Goal: Entertainment & Leisure: Consume media (video, audio)

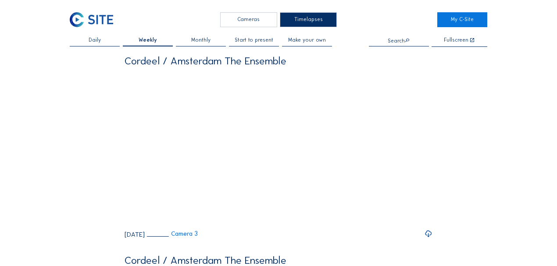
click at [96, 43] on span "Daily" at bounding box center [95, 40] width 12 height 5
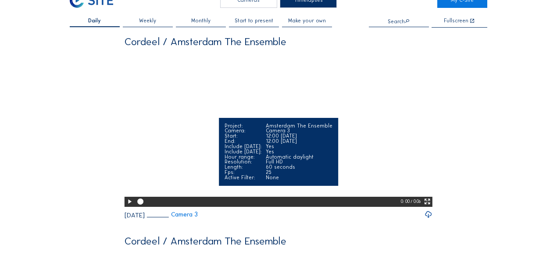
scroll to position [58, 0]
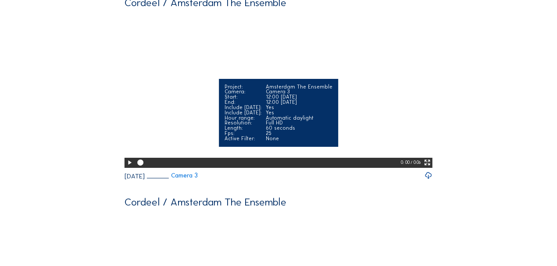
click at [141, 167] on icon at bounding box center [140, 162] width 7 height 7
drag, startPoint x: 149, startPoint y: 182, endPoint x: 215, endPoint y: 185, distance: 65.8
click at [215, 168] on div at bounding box center [268, 163] width 266 height 11
drag, startPoint x: 221, startPoint y: 182, endPoint x: 371, endPoint y: 182, distance: 150.4
click at [368, 168] on div at bounding box center [268, 163] width 266 height 11
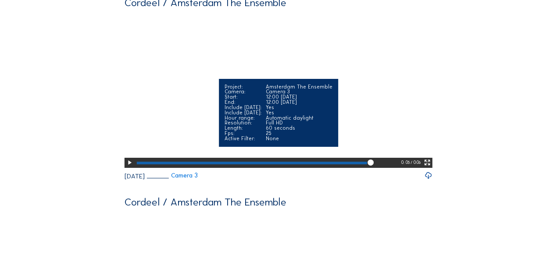
click at [375, 168] on div at bounding box center [268, 163] width 266 height 11
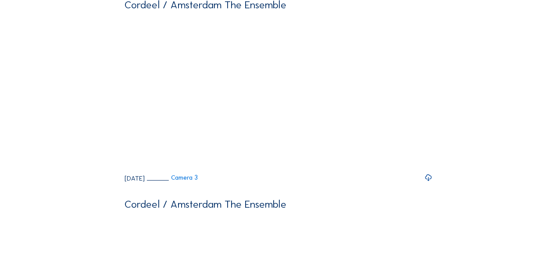
scroll to position [0, 0]
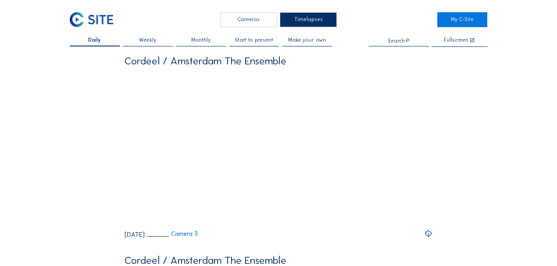
click at [252, 19] on div "Cameras" at bounding box center [248, 19] width 57 height 14
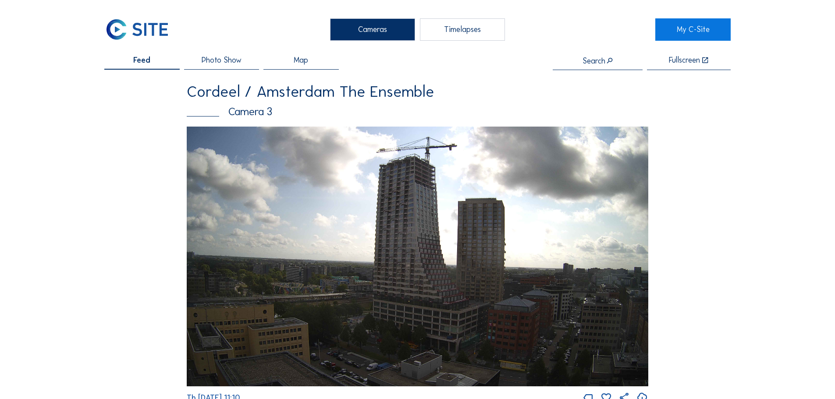
click at [303, 61] on span "Map" at bounding box center [301, 61] width 14 height 8
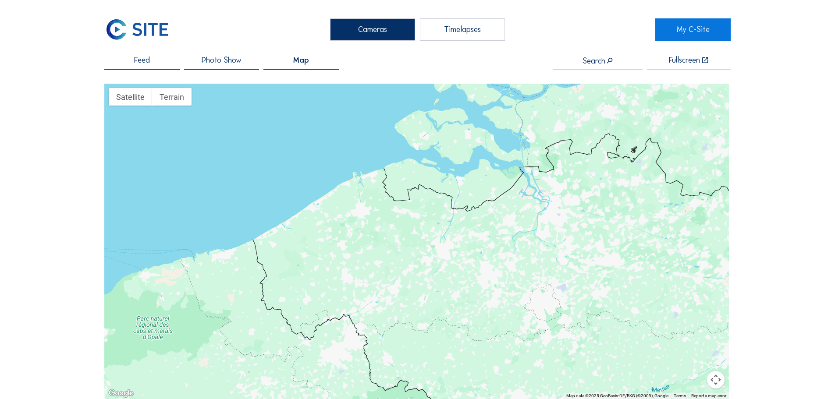
click at [146, 58] on span "Feed" at bounding box center [142, 61] width 16 height 8
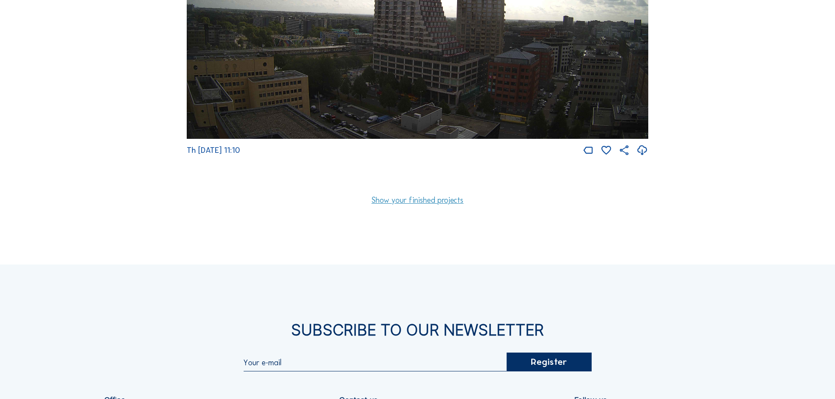
scroll to position [263, 0]
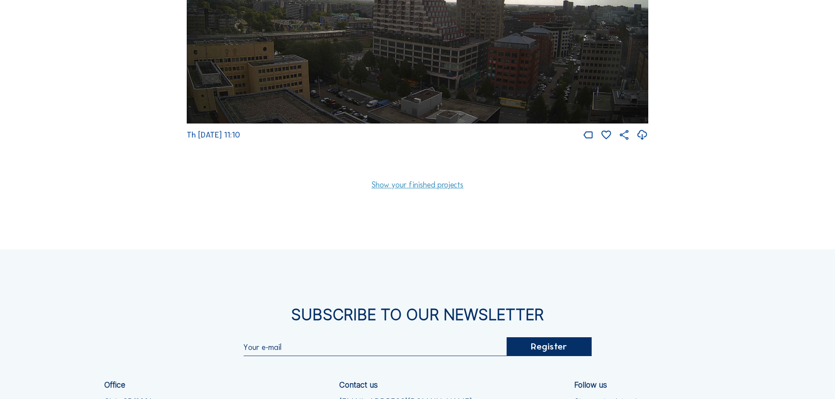
click at [424, 189] on link "Show your finished projects" at bounding box center [417, 186] width 92 height 8
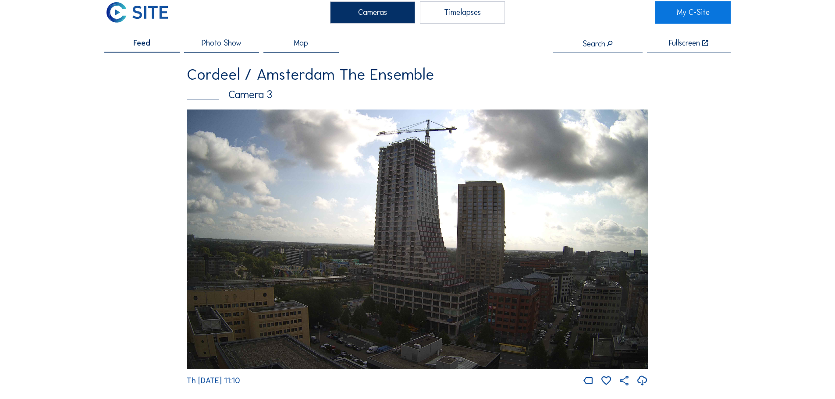
scroll to position [0, 0]
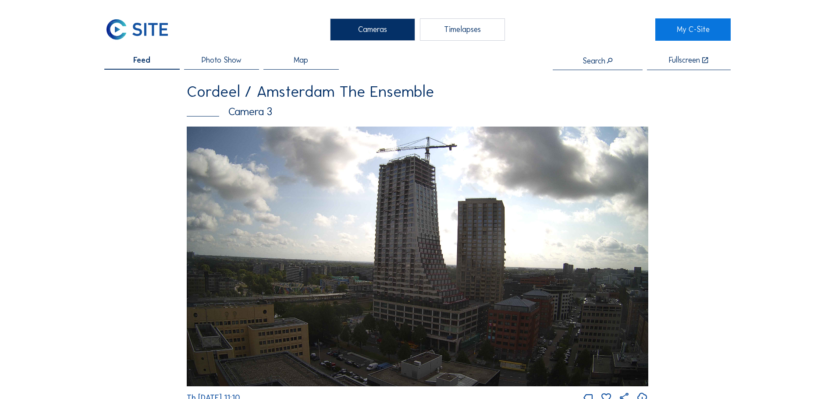
click at [215, 60] on span "Photo Show" at bounding box center [222, 61] width 40 height 8
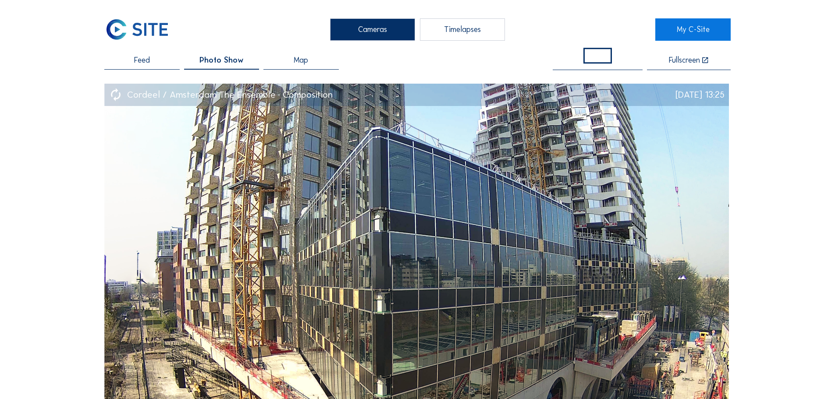
click at [140, 58] on span "Feed" at bounding box center [142, 61] width 16 height 8
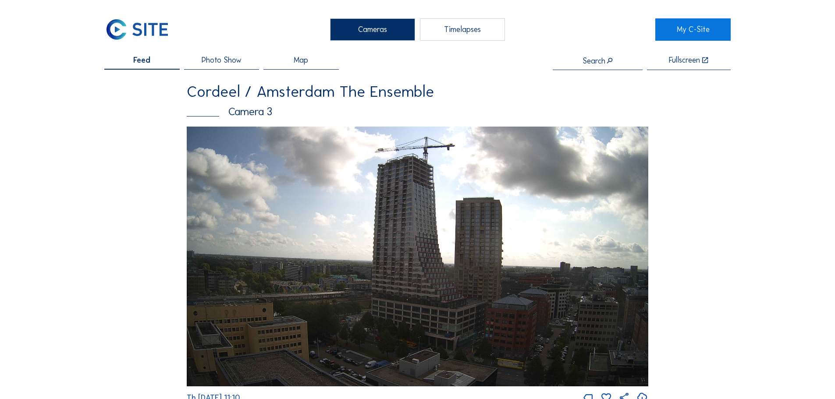
click at [465, 32] on div "Timelapses" at bounding box center [462, 29] width 85 height 22
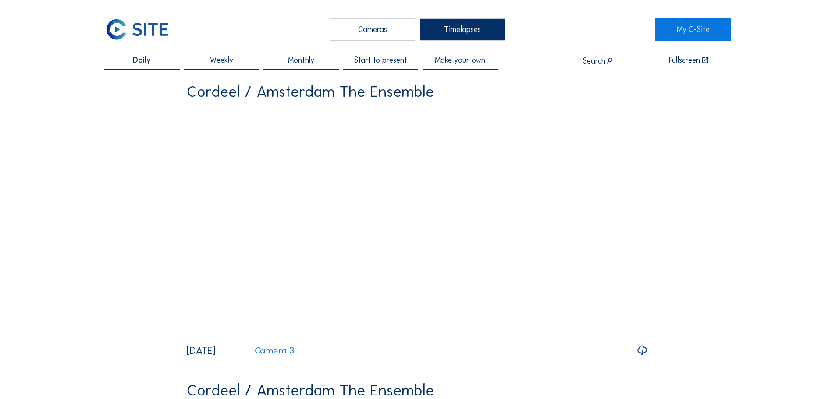
click at [300, 57] on span "Monthly" at bounding box center [301, 61] width 26 height 8
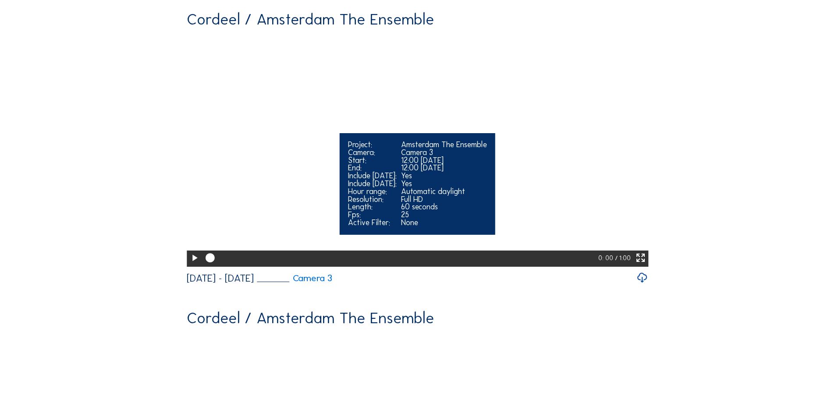
scroll to position [701, 0]
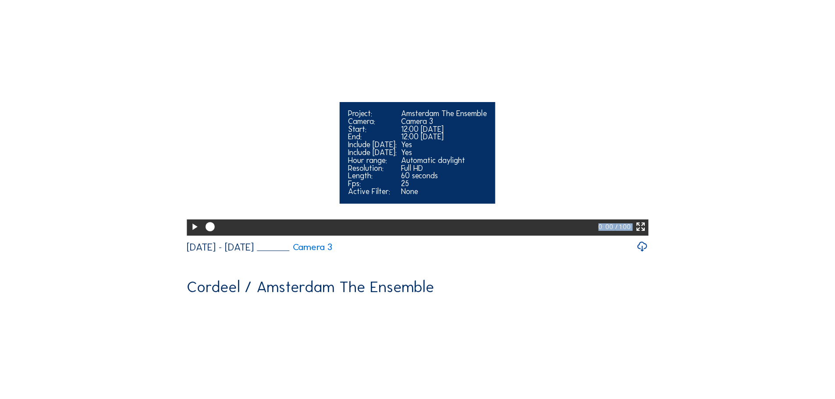
drag, startPoint x: 209, startPoint y: 317, endPoint x: 456, endPoint y: 323, distance: 246.5
click at [456, 236] on div at bounding box center [401, 228] width 396 height 16
click at [473, 236] on div at bounding box center [401, 228] width 396 height 16
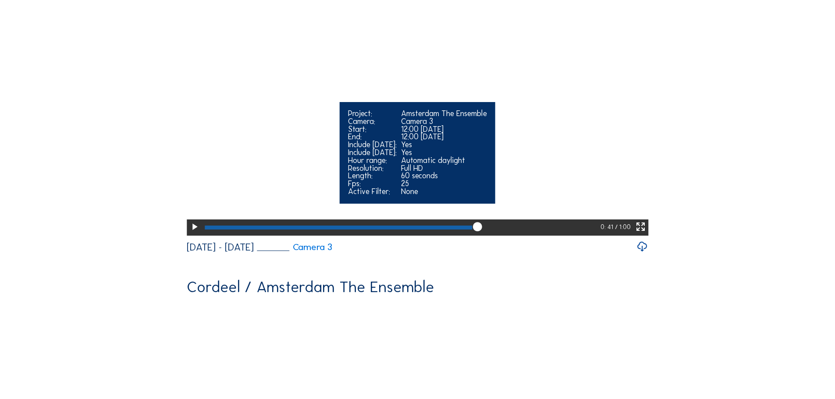
drag, startPoint x: 479, startPoint y: 317, endPoint x: 502, endPoint y: 318, distance: 22.4
click at [502, 236] on div at bounding box center [402, 228] width 399 height 16
click at [516, 236] on div at bounding box center [402, 228] width 398 height 16
click at [508, 236] on div at bounding box center [402, 228] width 398 height 16
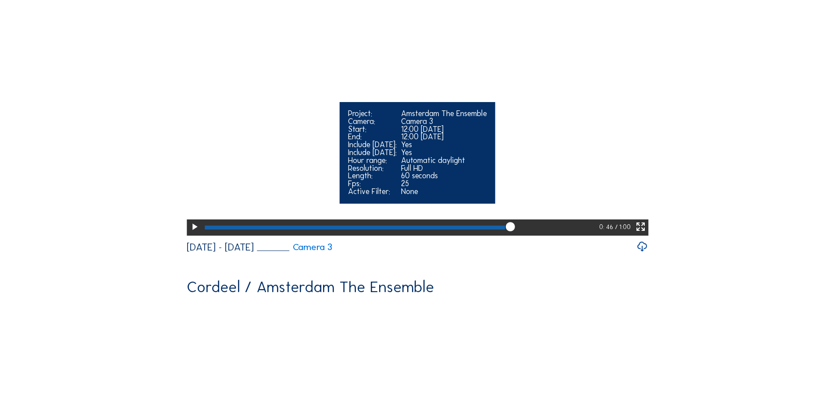
click at [490, 230] on div at bounding box center [355, 228] width 300 height 4
click at [530, 236] on div at bounding box center [402, 228] width 398 height 16
click at [556, 236] on div at bounding box center [401, 228] width 397 height 16
click at [556, 236] on div at bounding box center [402, 228] width 398 height 16
click at [556, 230] on div at bounding box center [391, 228] width 372 height 4
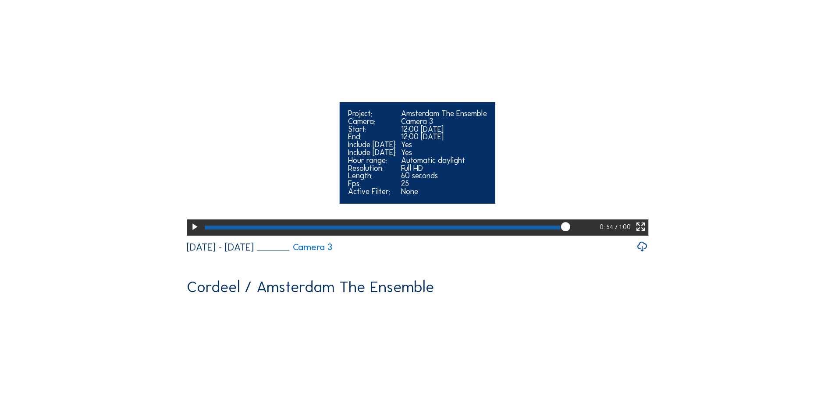
click at [555, 230] on div at bounding box center [383, 228] width 356 height 4
click at [547, 230] on div at bounding box center [377, 228] width 344 height 4
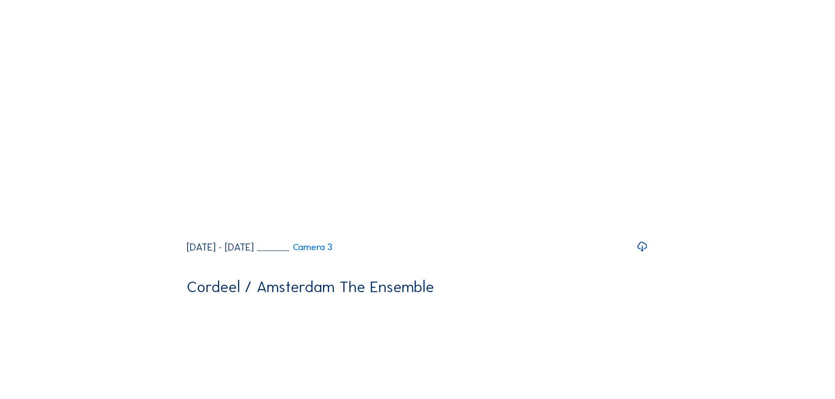
scroll to position [701, 0]
